Goal: Task Accomplishment & Management: Manage account settings

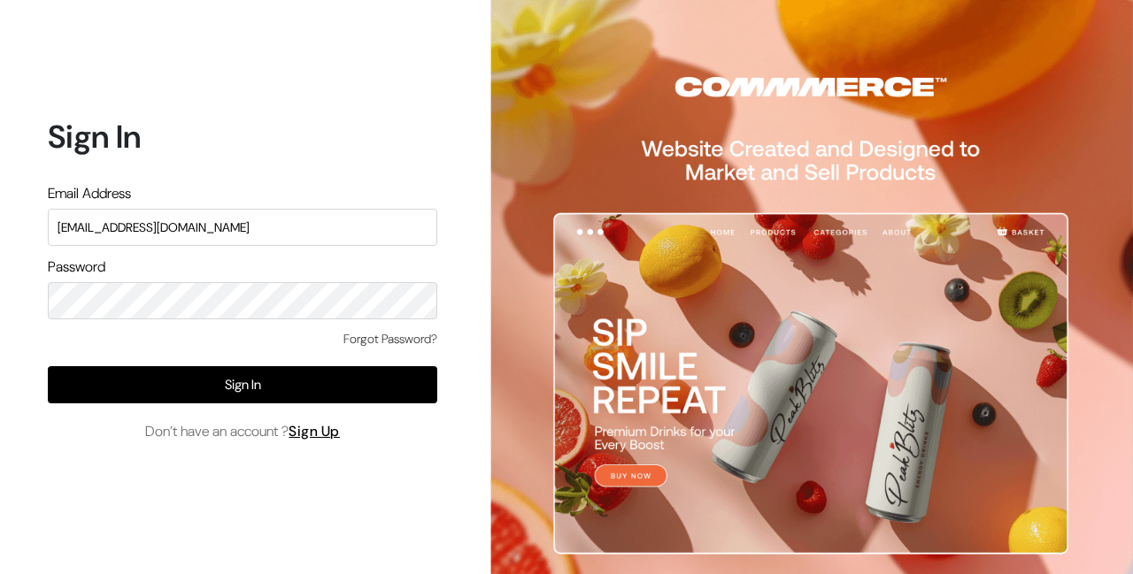
type input "[EMAIL_ADDRESS][DOMAIN_NAME]"
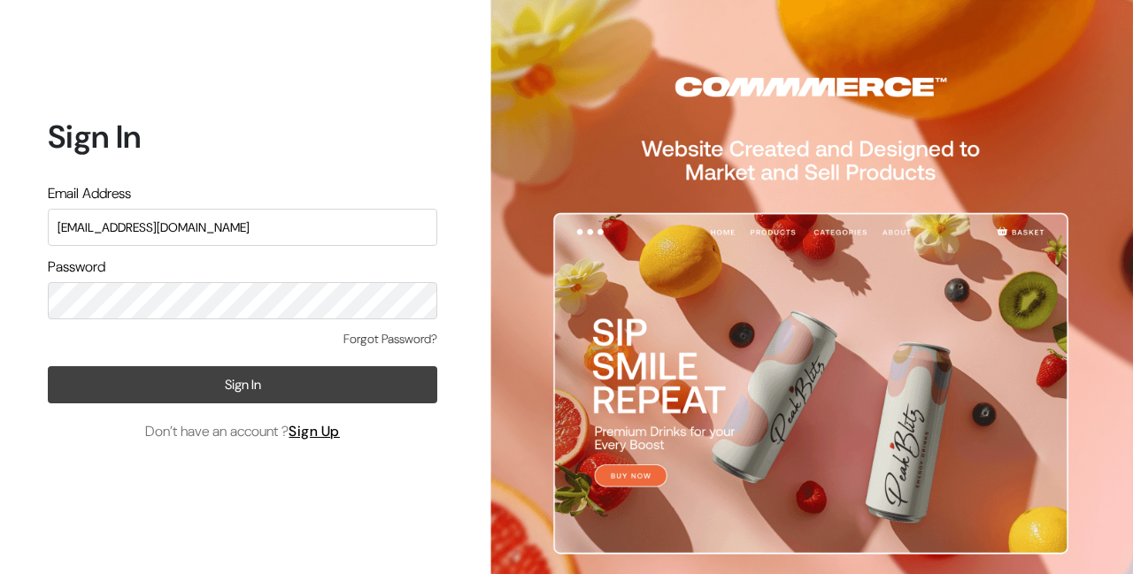
click at [196, 371] on button "Sign In" at bounding box center [242, 384] width 389 height 37
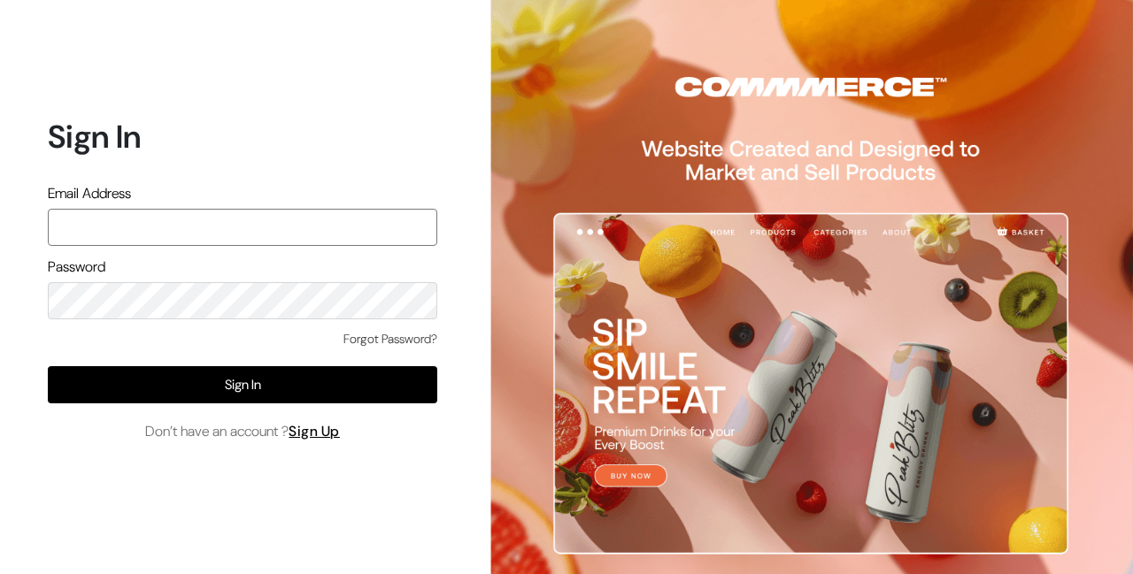
click at [189, 218] on input "text" at bounding box center [242, 227] width 389 height 37
click at [158, 222] on input "text" at bounding box center [242, 227] width 389 height 37
type input "jaigovindatradelinks@gmail.com"
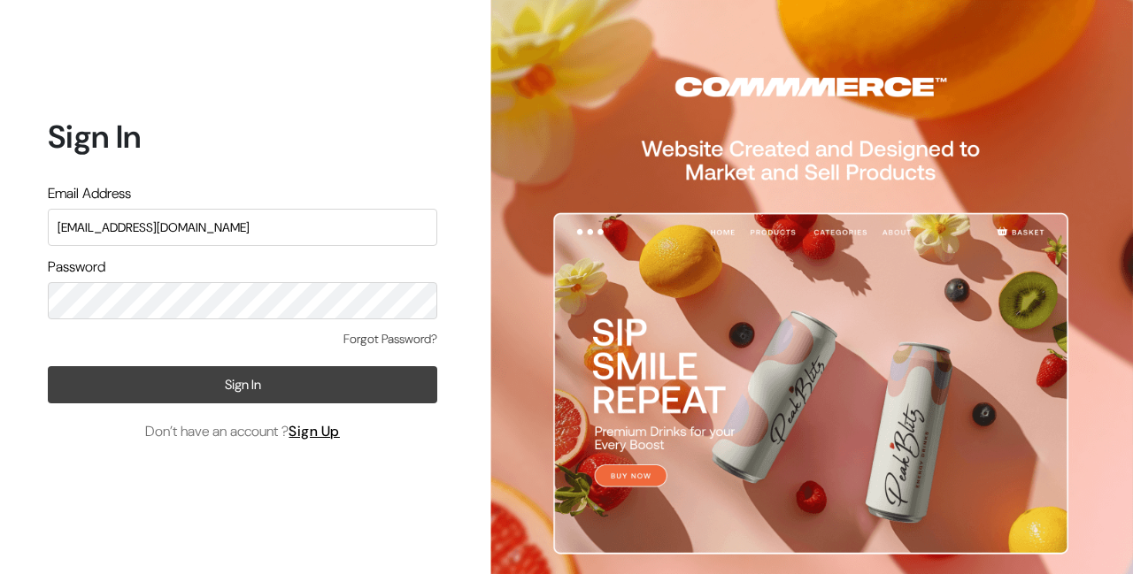
click at [221, 387] on button "Sign In" at bounding box center [242, 384] width 389 height 37
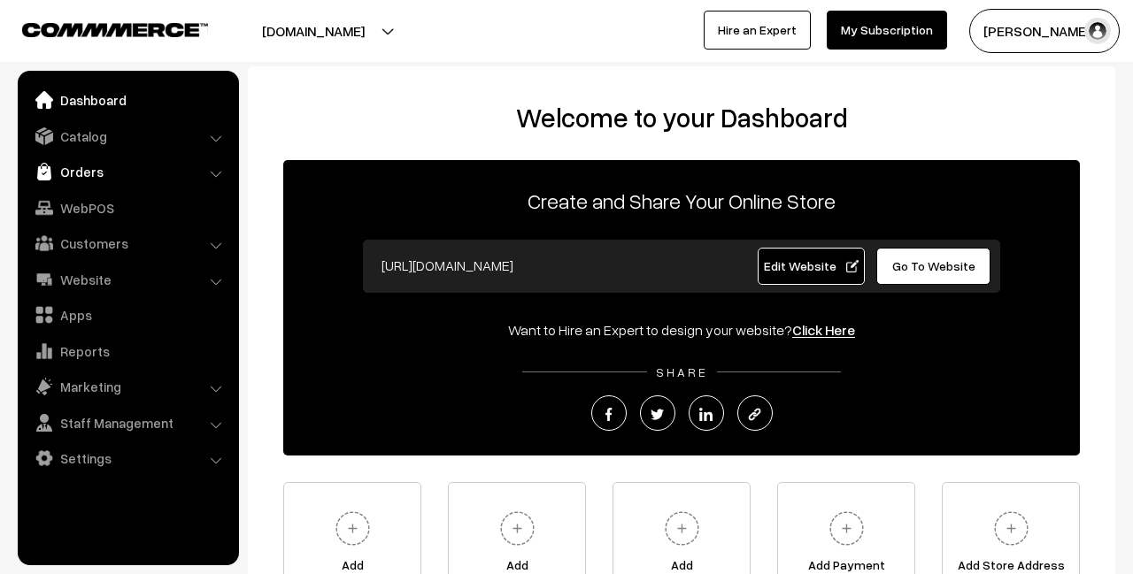
click at [121, 176] on link "Orders" at bounding box center [127, 172] width 211 height 32
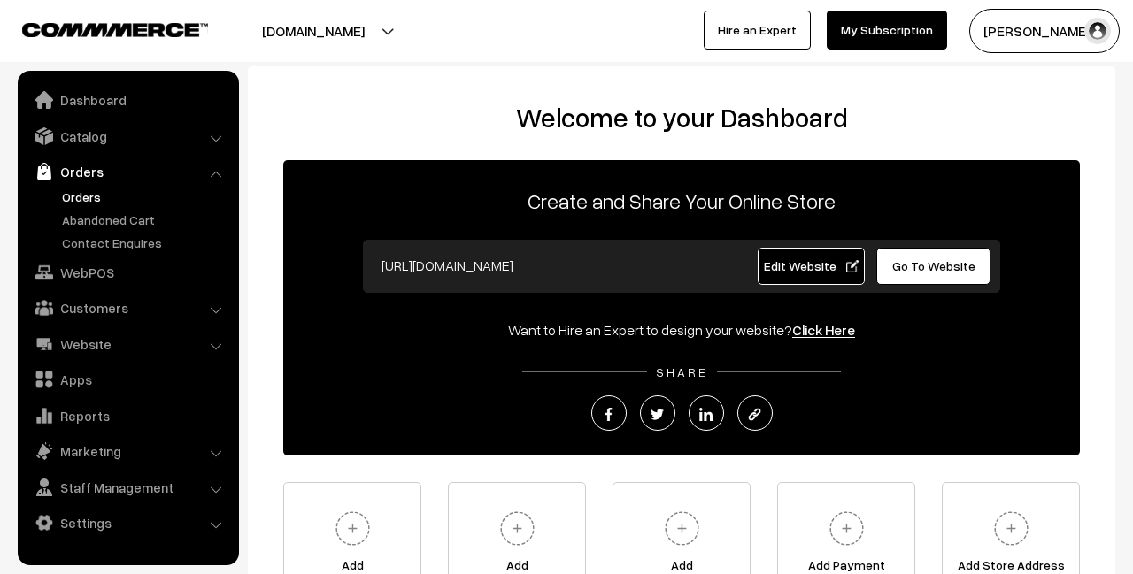
click at [121, 203] on link "Orders" at bounding box center [145, 197] width 175 height 19
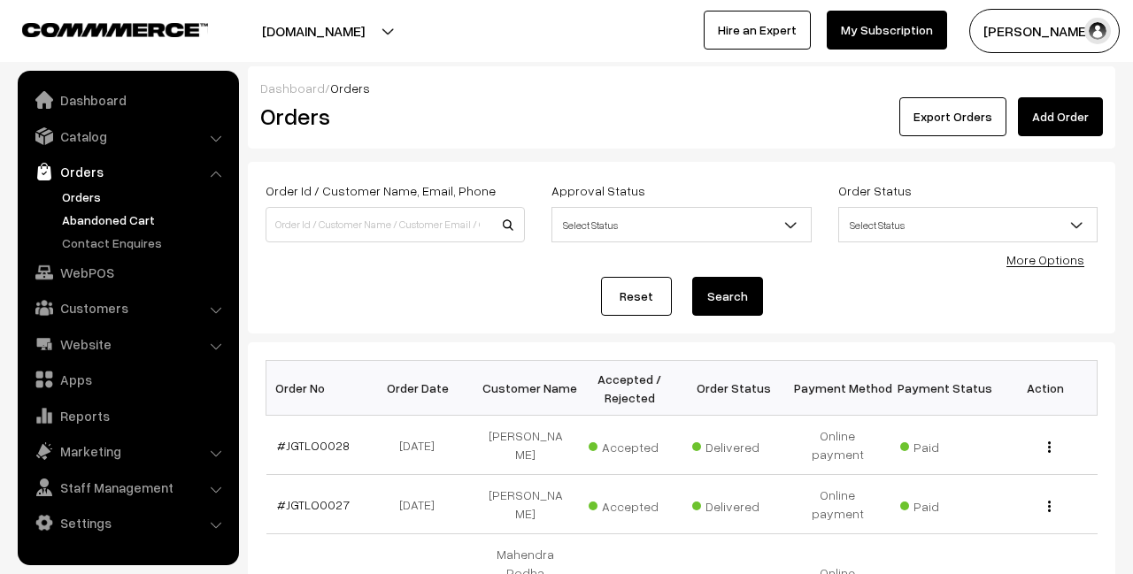
click at [124, 222] on link "Abandoned Cart" at bounding box center [145, 220] width 175 height 19
